Goal: Task Accomplishment & Management: Use online tool/utility

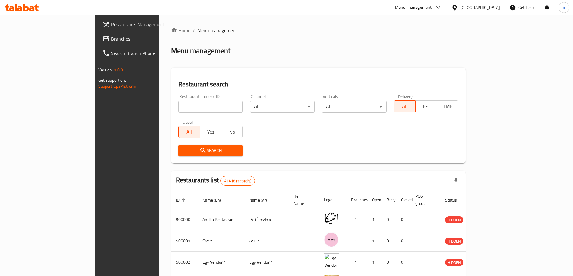
click at [111, 38] on span "Branches" at bounding box center [148, 38] width 75 height 7
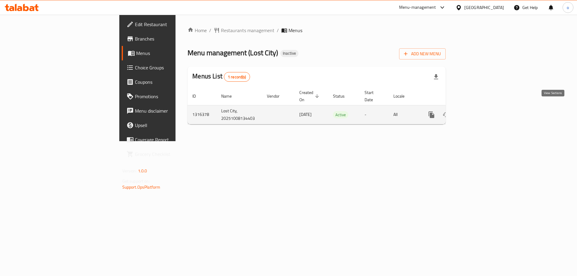
click at [479, 111] on icon "enhanced table" at bounding box center [474, 114] width 7 height 7
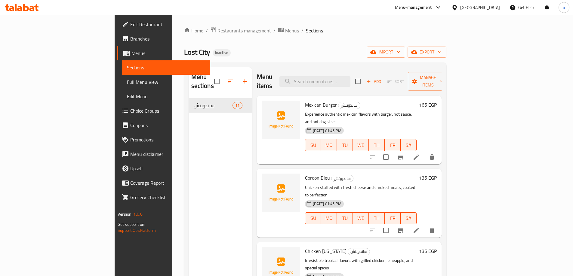
click at [127, 84] on span "Full Menu View" at bounding box center [166, 81] width 78 height 7
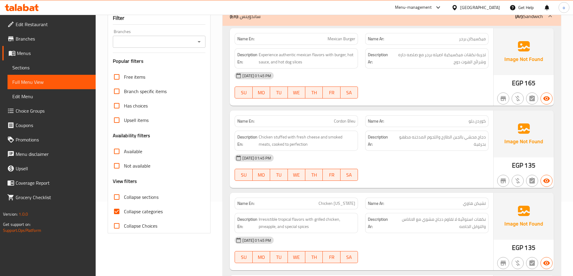
scroll to position [150, 0]
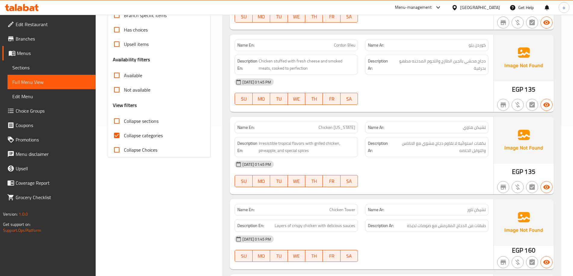
click at [116, 138] on input "Collapse categories" at bounding box center [116, 135] width 14 height 14
checkbox input "false"
click at [29, 66] on span "Sections" at bounding box center [51, 67] width 78 height 7
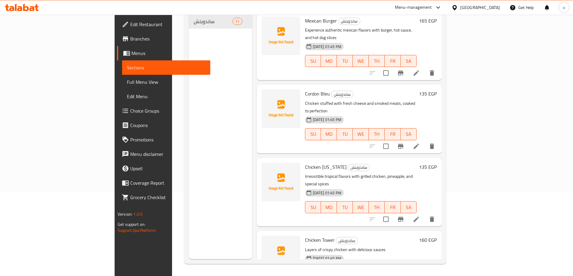
scroll to position [84, 0]
click at [127, 66] on span "Sections" at bounding box center [166, 67] width 78 height 7
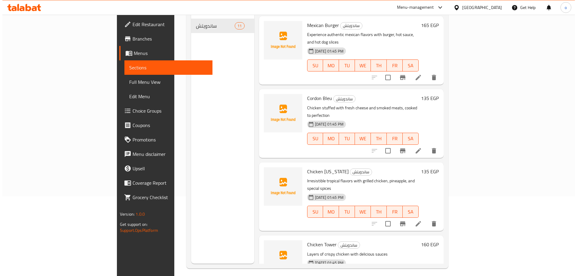
scroll to position [0, 0]
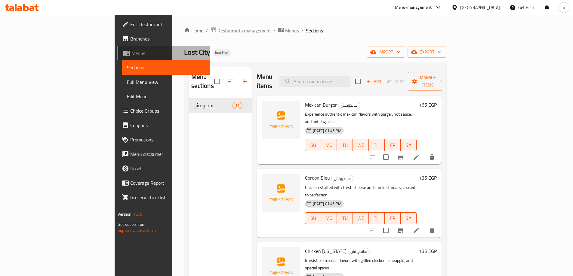
click at [117, 49] on link "Menus" at bounding box center [163, 53] width 93 height 14
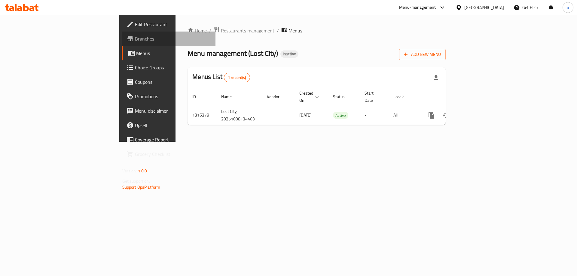
click at [135, 39] on span "Branches" at bounding box center [173, 38] width 76 height 7
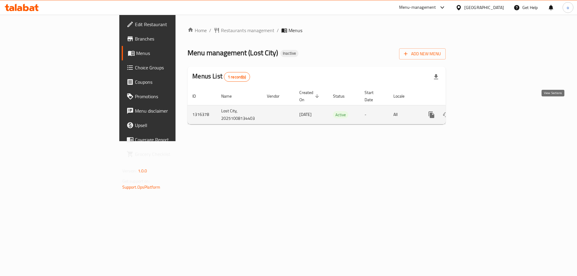
click at [478, 112] on icon "enhanced table" at bounding box center [474, 114] width 5 height 5
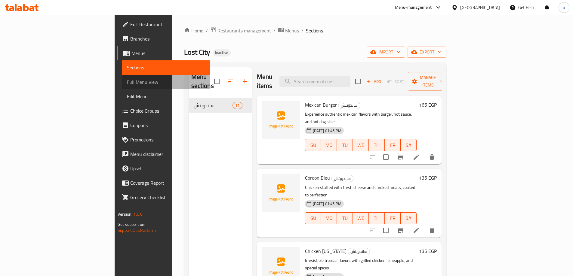
click at [127, 81] on span "Full Menu View" at bounding box center [166, 81] width 78 height 7
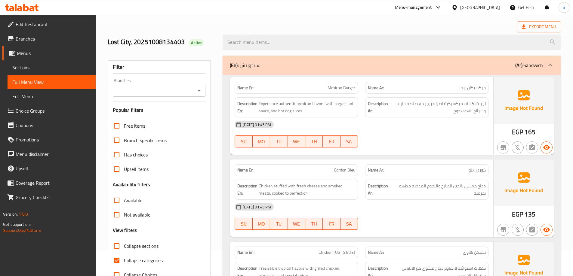
scroll to position [90, 0]
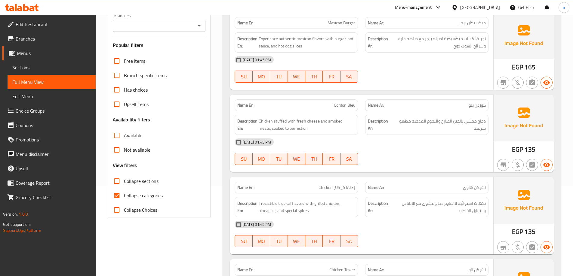
click at [116, 195] on input "Collapse categories" at bounding box center [116, 196] width 14 height 14
checkbox input "false"
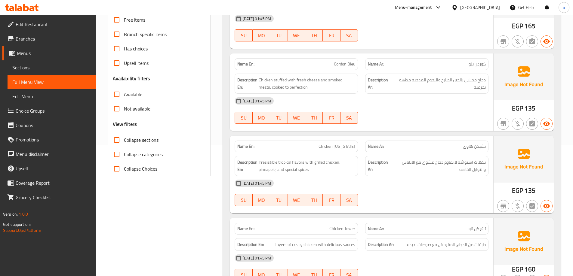
scroll to position [150, 0]
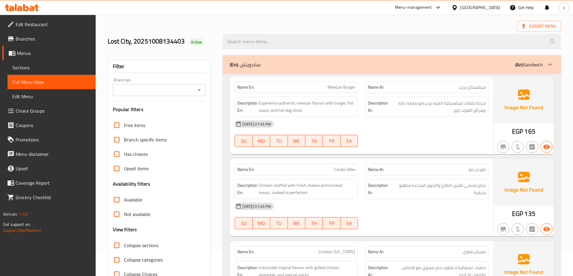
scroll to position [0, 0]
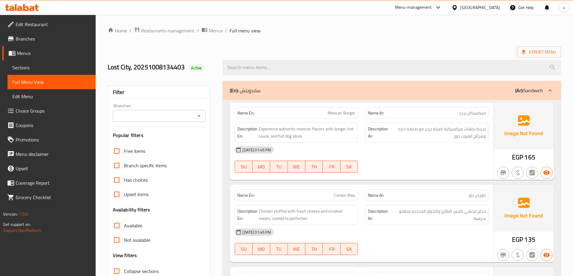
click at [35, 79] on span "Full Menu View" at bounding box center [51, 81] width 78 height 7
click at [214, 28] on span "Menus" at bounding box center [216, 30] width 14 height 7
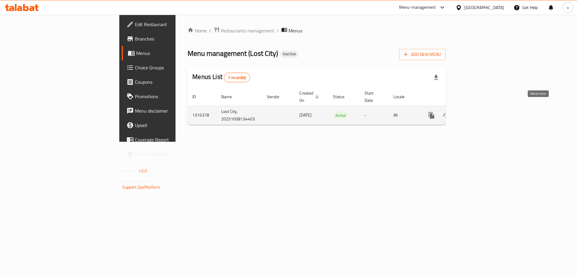
click at [463, 113] on icon "enhanced table" at bounding box center [461, 115] width 4 height 5
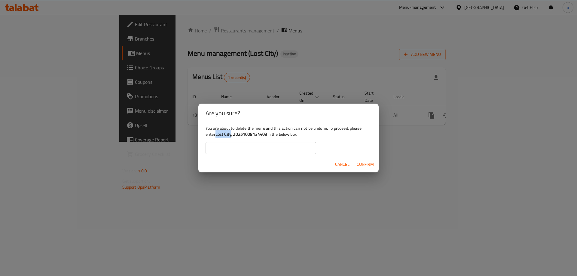
drag, startPoint x: 216, startPoint y: 134, endPoint x: 231, endPoint y: 137, distance: 15.0
click at [231, 137] on b "Lost City, 20251008134403" at bounding box center [242, 134] width 52 height 8
copy b "Lost City"
click at [280, 151] on input "text" at bounding box center [261, 148] width 111 height 12
paste input "Lost City"
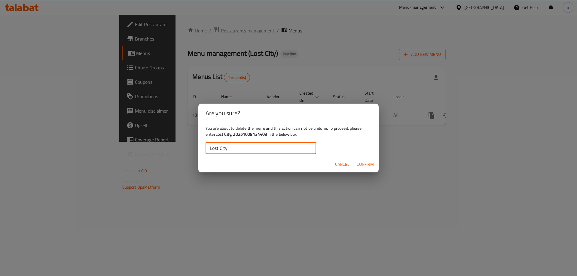
click at [366, 164] on span "Confirm" at bounding box center [365, 165] width 17 height 8
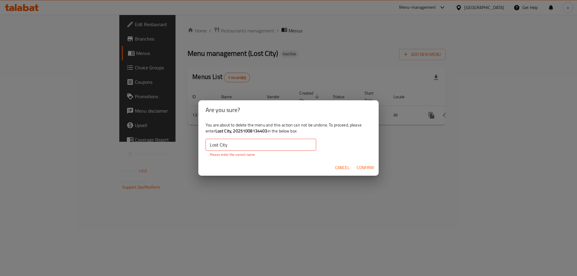
click at [211, 147] on input "Lost City" at bounding box center [261, 145] width 111 height 12
click at [261, 147] on input "Lost City" at bounding box center [261, 145] width 111 height 12
click at [362, 165] on span "Confirm" at bounding box center [365, 168] width 17 height 8
click at [240, 149] on input "Lost City" at bounding box center [261, 145] width 111 height 12
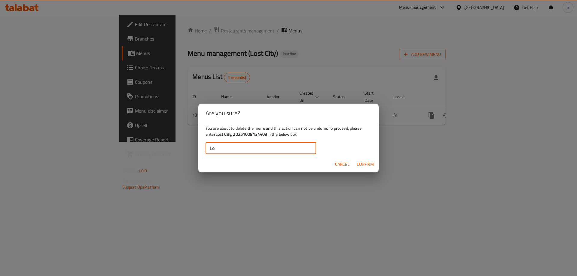
type input "L"
drag, startPoint x: 216, startPoint y: 135, endPoint x: 267, endPoint y: 134, distance: 51.4
click at [267, 134] on div "You are about to delete the menu and this action can not be undone. To proceed,…" at bounding box center [288, 140] width 180 height 34
copy div "Lost City, 20251008134403"
drag, startPoint x: 271, startPoint y: 150, endPoint x: 277, endPoint y: 152, distance: 5.8
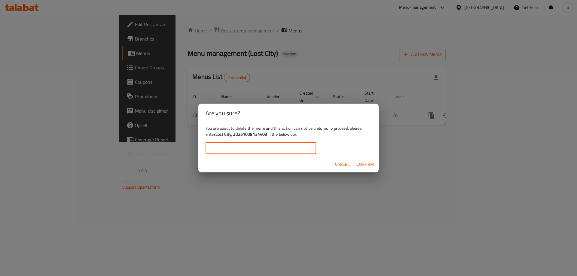
click at [271, 150] on input "text" at bounding box center [261, 148] width 111 height 12
paste input "Lost City, 20251008134403"
type input "Lost City, 20251008134403"
click at [363, 164] on span "Confirm" at bounding box center [365, 165] width 17 height 8
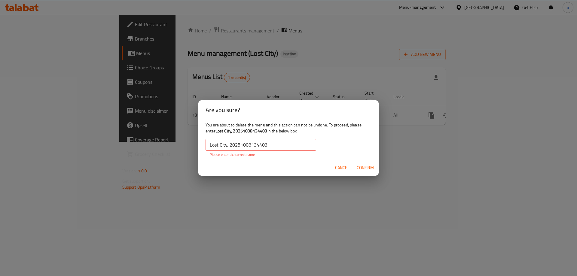
click at [274, 144] on input "Lost City, 20251008134403" at bounding box center [261, 145] width 111 height 12
click at [344, 167] on span "Cancel" at bounding box center [342, 168] width 14 height 8
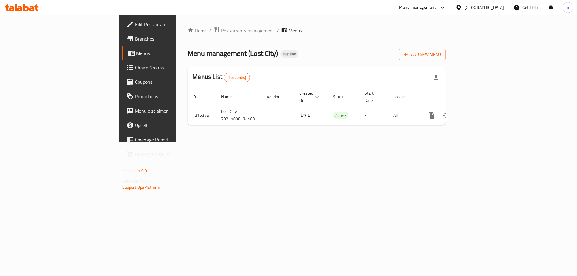
click at [256, 142] on div "Home / Restaurants management / Menus Menu management ( Lost City ) Inactive Ad…" at bounding box center [317, 78] width 282 height 127
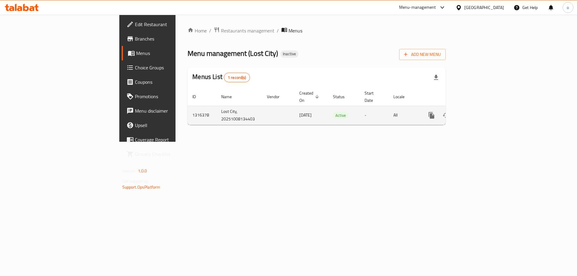
click at [482, 110] on link "enhanced table" at bounding box center [475, 115] width 14 height 14
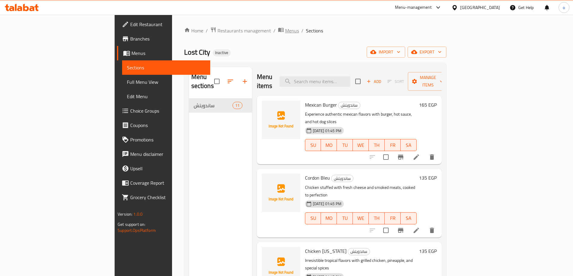
click at [285, 33] on span "Menus" at bounding box center [292, 30] width 14 height 7
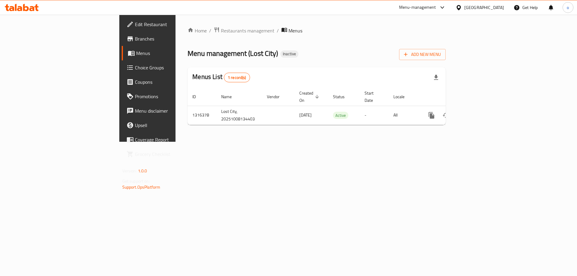
click at [227, 126] on div "Home / Restaurants management / Menus Menu management ( Lost City ) Inactive Ad…" at bounding box center [317, 78] width 282 height 127
click at [136, 54] on span "Menus" at bounding box center [173, 53] width 75 height 7
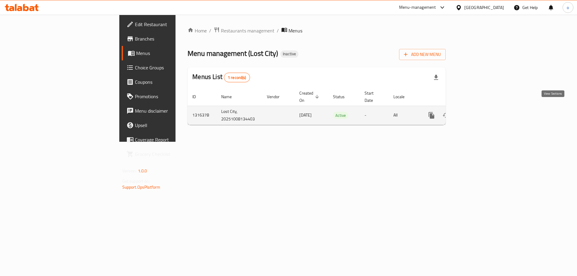
click at [482, 108] on link "enhanced table" at bounding box center [475, 115] width 14 height 14
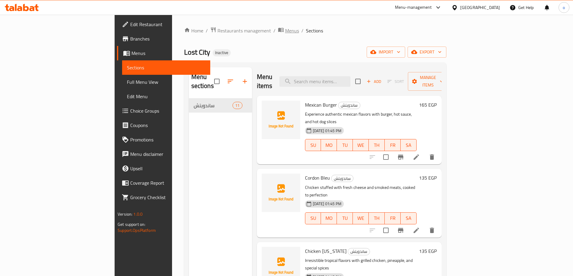
click at [285, 32] on span "Menus" at bounding box center [292, 30] width 14 height 7
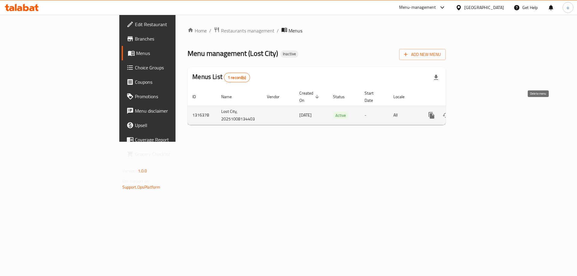
click at [463, 113] on icon "enhanced table" at bounding box center [461, 115] width 4 height 5
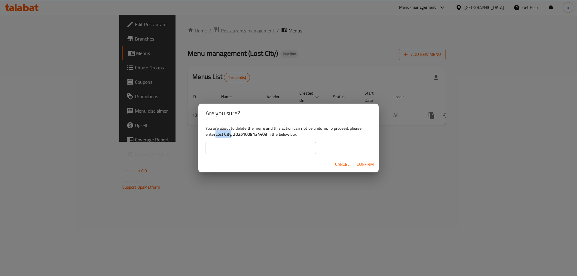
drag, startPoint x: 216, startPoint y: 135, endPoint x: 232, endPoint y: 138, distance: 16.4
click at [232, 138] on div "You are about to delete the menu and this action can not be undone. To proceed,…" at bounding box center [288, 140] width 180 height 34
click at [265, 149] on input "text" at bounding box center [261, 148] width 111 height 12
paste input "Lost City"
click at [208, 149] on input "Lost City" at bounding box center [261, 148] width 111 height 12
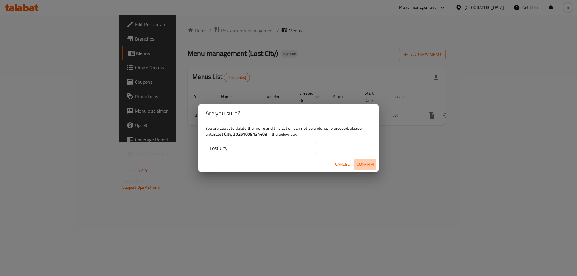
click at [363, 161] on span "Confirm" at bounding box center [365, 165] width 17 height 8
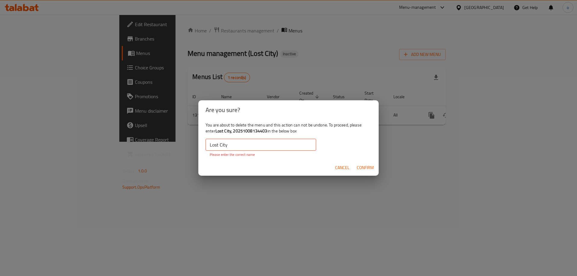
drag, startPoint x: 247, startPoint y: 146, endPoint x: 235, endPoint y: 145, distance: 12.4
click at [247, 146] on input "Lost City" at bounding box center [261, 145] width 111 height 12
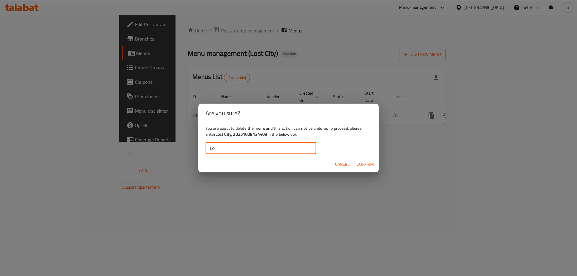
type input "L"
click at [341, 163] on span "Cancel" at bounding box center [342, 165] width 14 height 8
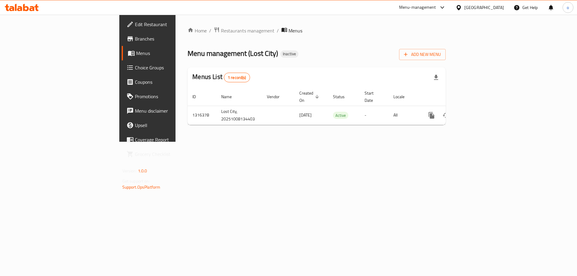
click at [432, 142] on div "Home / Restaurants management / Menus Menu management ( Lost City ) Inactive Ad…" at bounding box center [317, 78] width 282 height 127
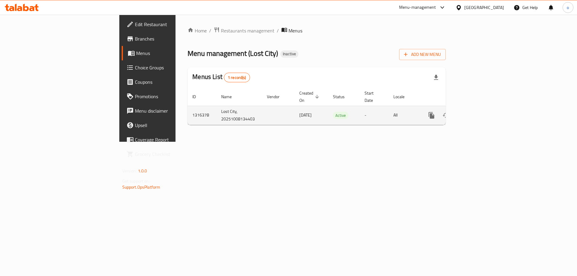
click at [482, 112] on link "enhanced table" at bounding box center [475, 115] width 14 height 14
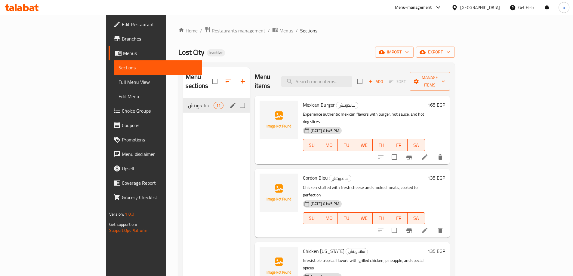
click at [183, 103] on div "ساندويتش 11" at bounding box center [216, 105] width 67 height 14
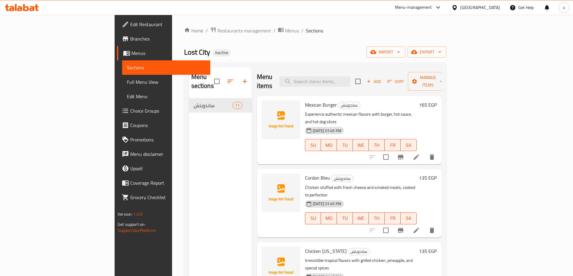
click at [127, 80] on span "Full Menu View" at bounding box center [166, 81] width 78 height 7
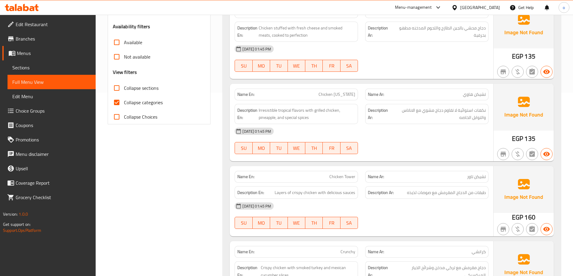
scroll to position [210, 0]
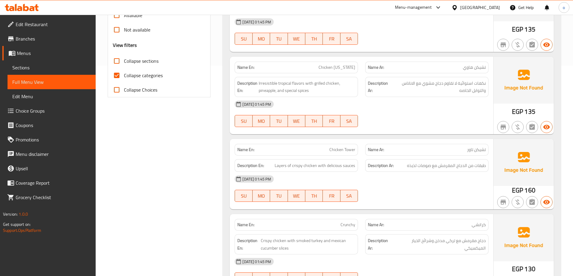
click at [118, 75] on input "Collapse categories" at bounding box center [116, 75] width 14 height 14
checkbox input "false"
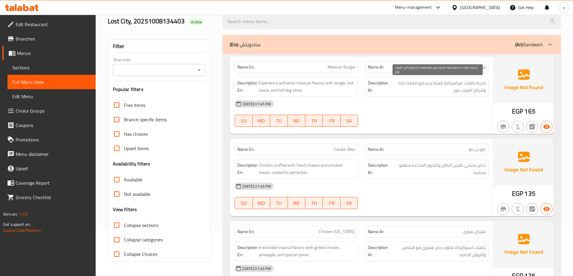
scroll to position [0, 0]
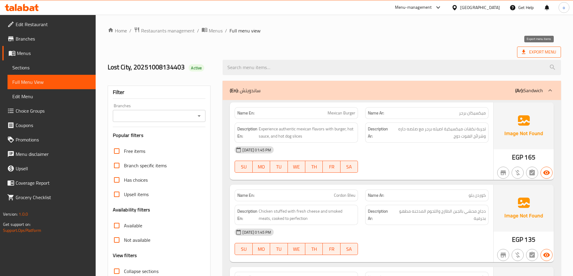
click at [541, 54] on span "Export Menu" at bounding box center [539, 52] width 34 height 8
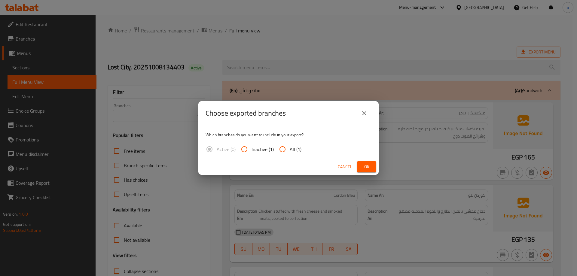
click at [283, 147] on input "All (1)" at bounding box center [282, 149] width 14 height 14
radio input "true"
click at [368, 168] on span "Ok" at bounding box center [367, 167] width 10 height 8
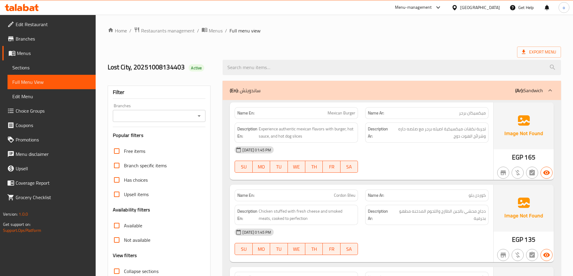
click at [411, 33] on ol "Home / Restaurants management / Menus / Full menu view" at bounding box center [334, 31] width 453 height 8
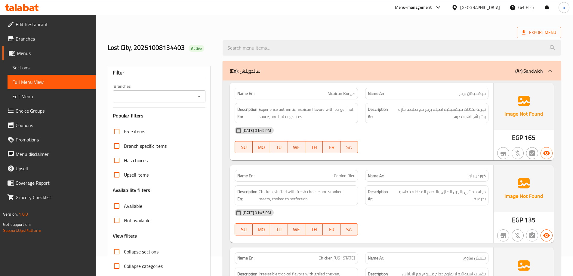
scroll to position [30, 0]
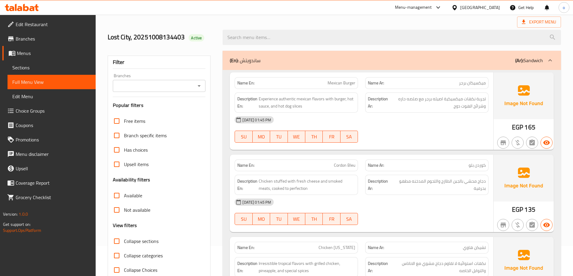
click at [34, 39] on span "Branches" at bounding box center [53, 38] width 75 height 7
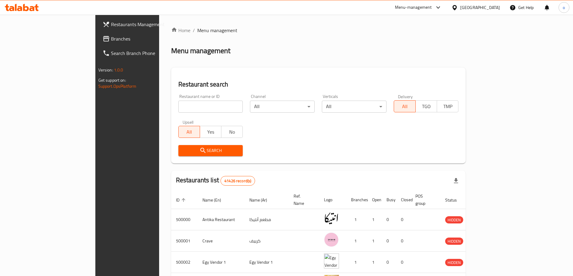
click at [460, 5] on div at bounding box center [455, 7] width 9 height 7
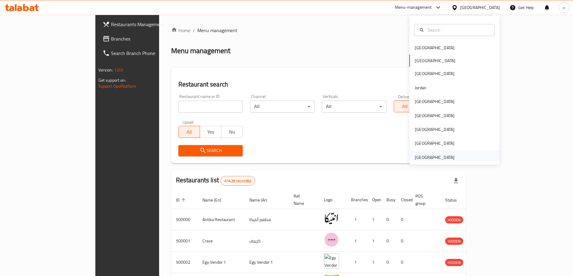
click at [431, 158] on div "United Arab Emirates" at bounding box center [435, 157] width 40 height 7
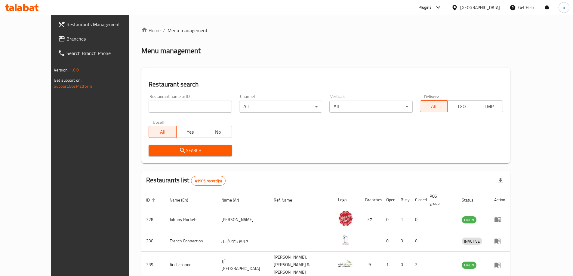
click at [53, 32] on link "Branches" at bounding box center [99, 39] width 93 height 14
